Goal: Task Accomplishment & Management: Use online tool/utility

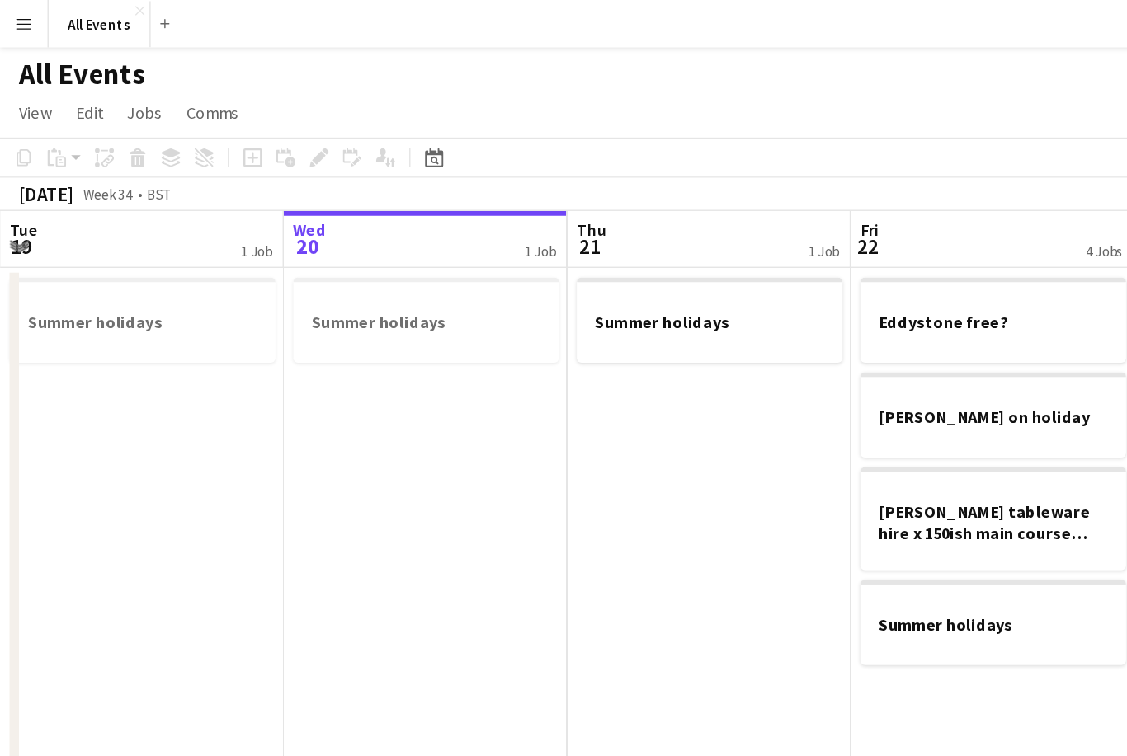
click at [305, 108] on icon at bounding box center [301, 109] width 12 height 13
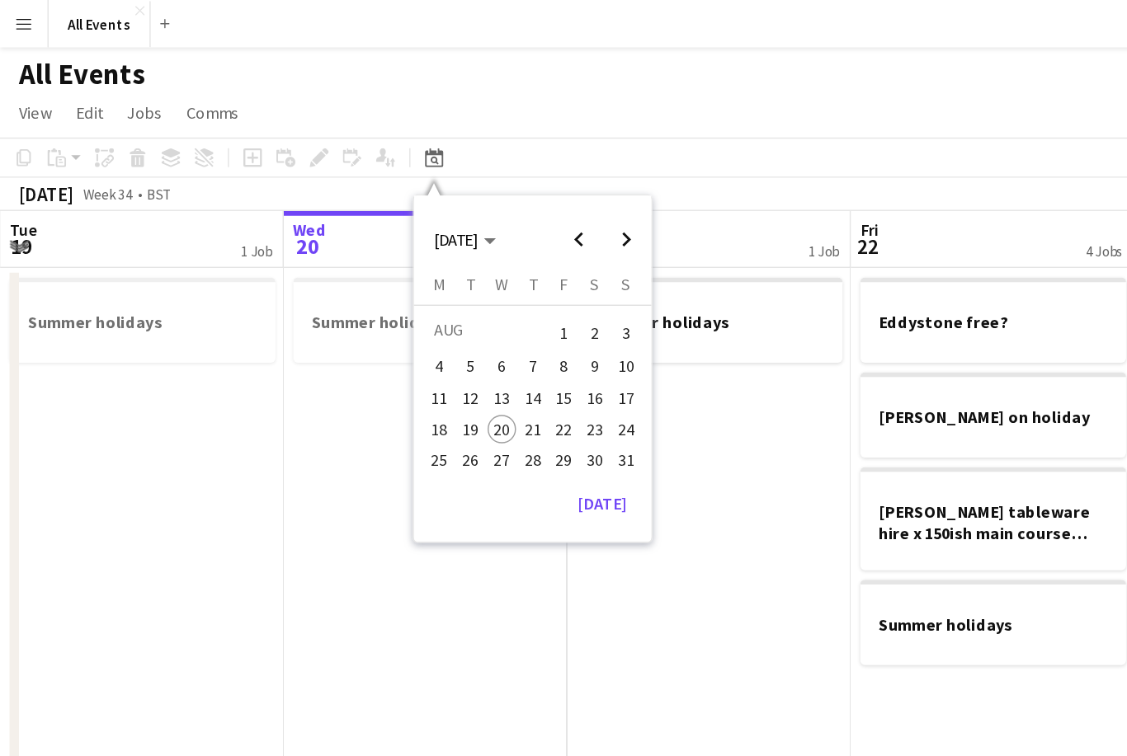
click at [402, 169] on span "Previous month" at bounding box center [402, 166] width 33 height 33
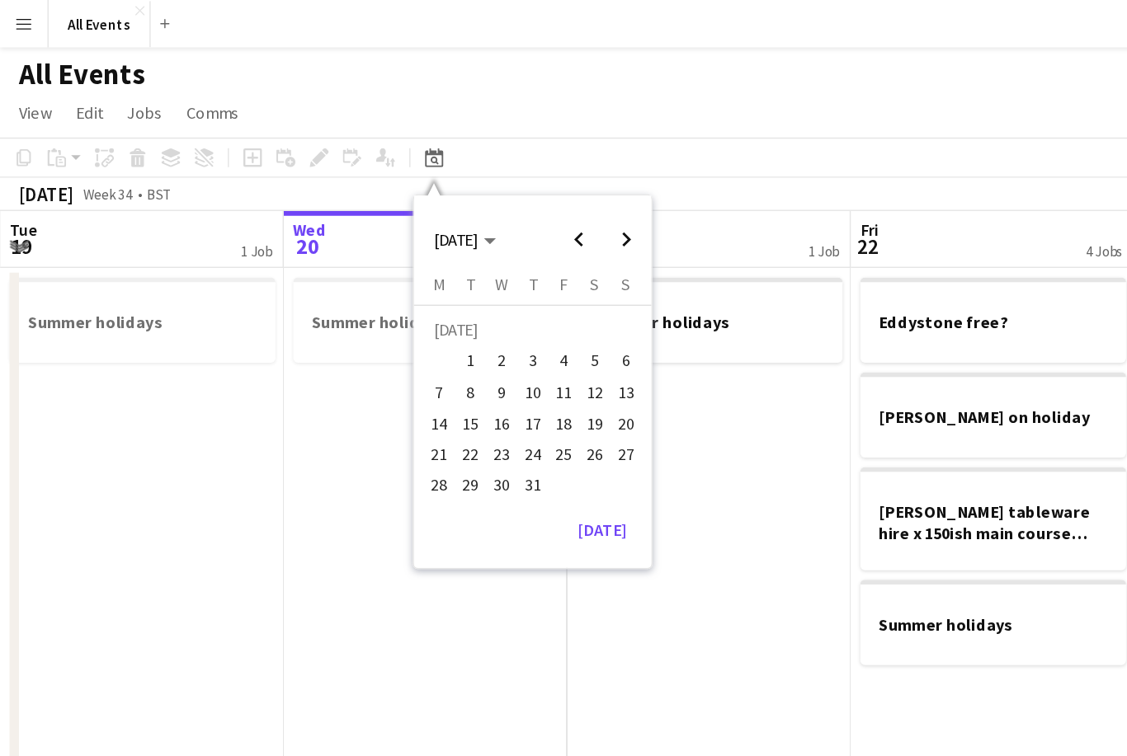
click at [391, 297] on span "18" at bounding box center [392, 295] width 20 height 20
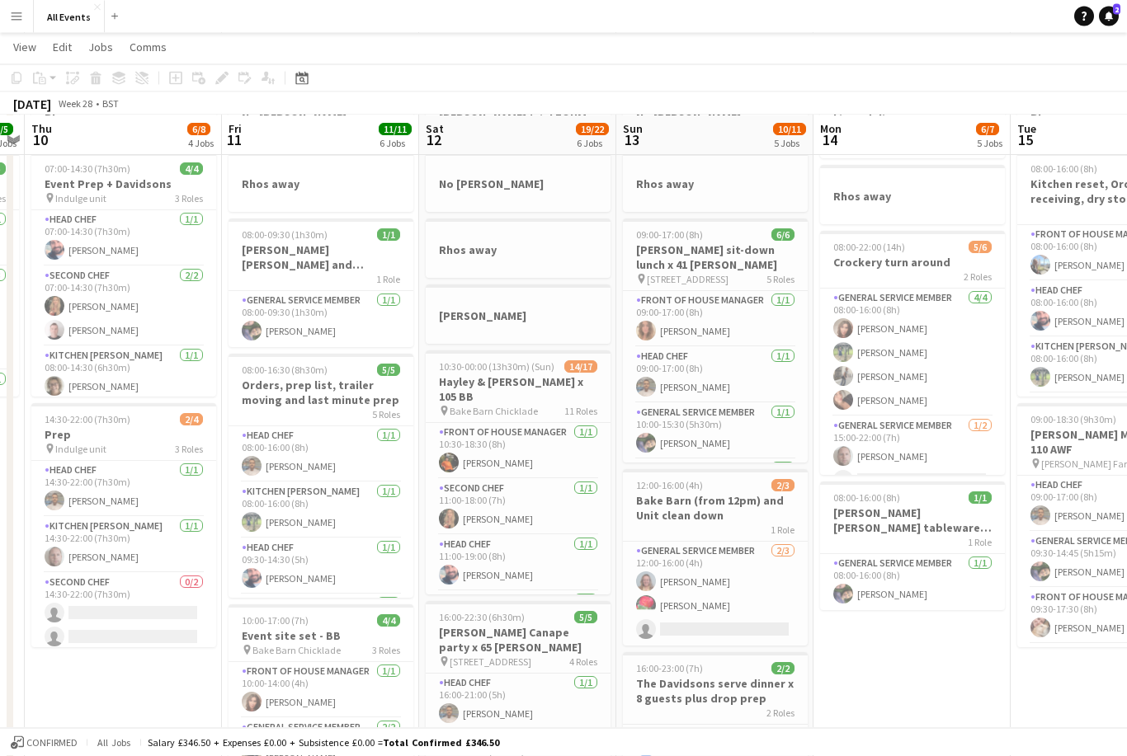
scroll to position [105, 0]
